Goal: Task Accomplishment & Management: Manage account settings

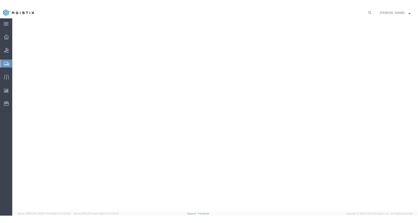
select select "PSNS"
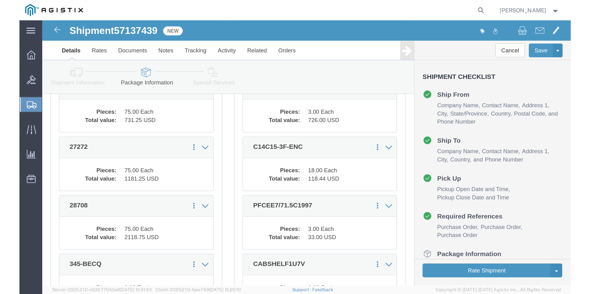
scroll to position [154, 0]
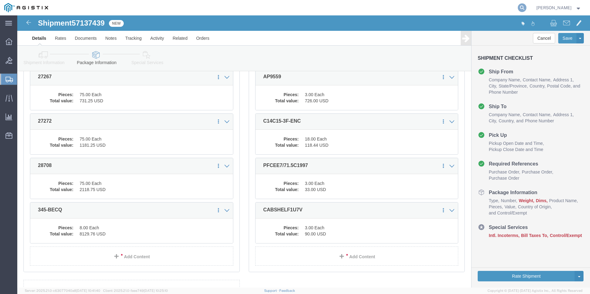
click at [526, 6] on icon at bounding box center [522, 7] width 9 height 9
click at [446, 7] on input "search" at bounding box center [424, 7] width 188 height 15
paste input "57136729"
type input "57136729"
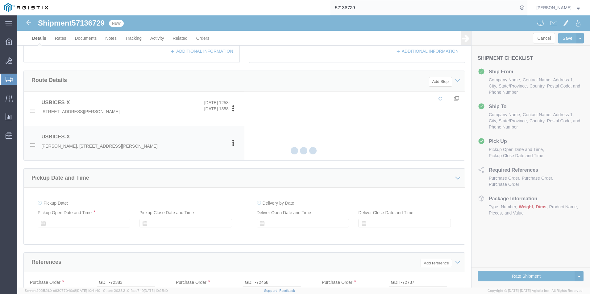
select select "69651"
select select "34243"
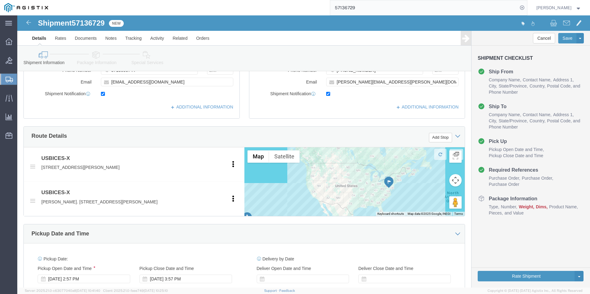
scroll to position [123, 0]
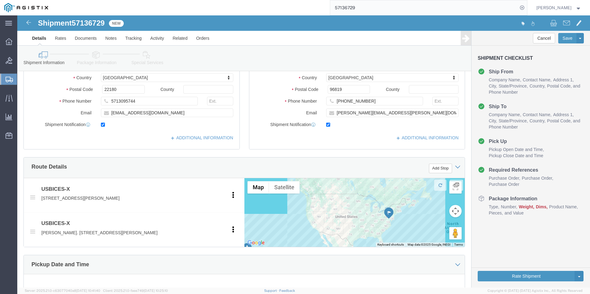
click link "Package Information"
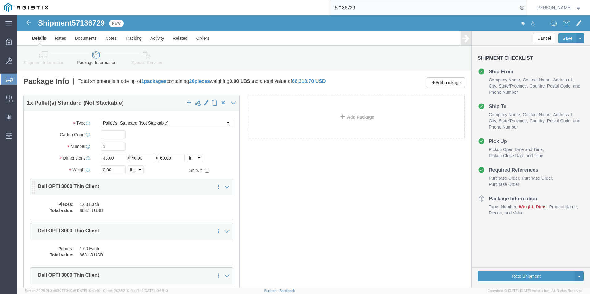
click div "Pieces: 1.00 Each Total value: 863.18 USD"
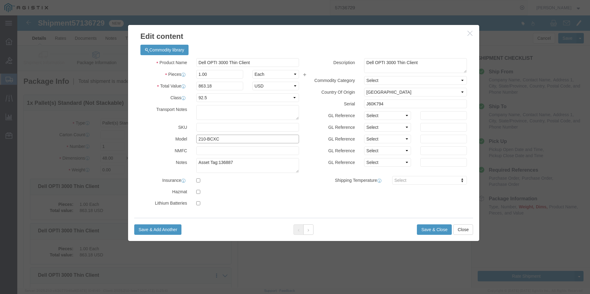
drag, startPoint x: 220, startPoint y: 123, endPoint x: 175, endPoint y: 125, distance: 44.8
click div "210-BCXC"
click input "210-BCXC"
click button "button"
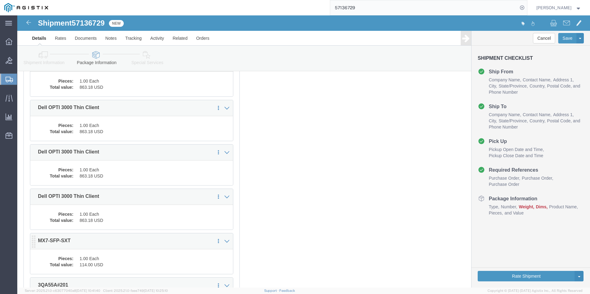
scroll to position [154, 0]
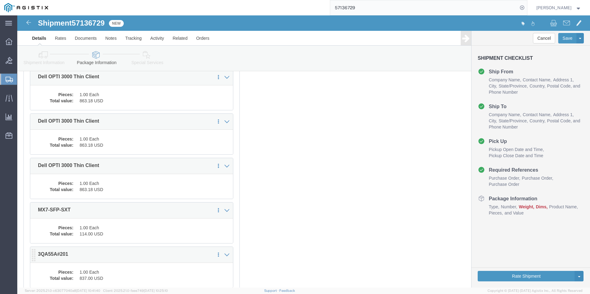
click p "3QA55A#201"
click dd "837.00 USD"
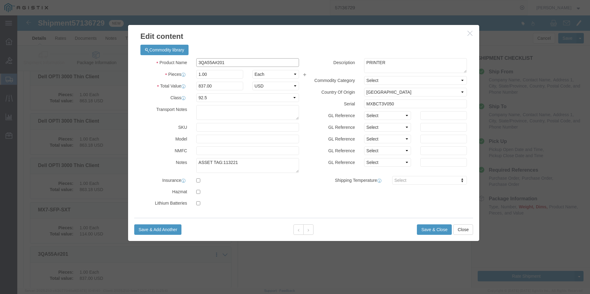
drag, startPoint x: 206, startPoint y: 47, endPoint x: 177, endPoint y: 47, distance: 28.4
click input "3QA55A#201"
click input "text"
paste input "3QA55A#201"
type input "3QA55A#201"
